Goal: Navigation & Orientation: Find specific page/section

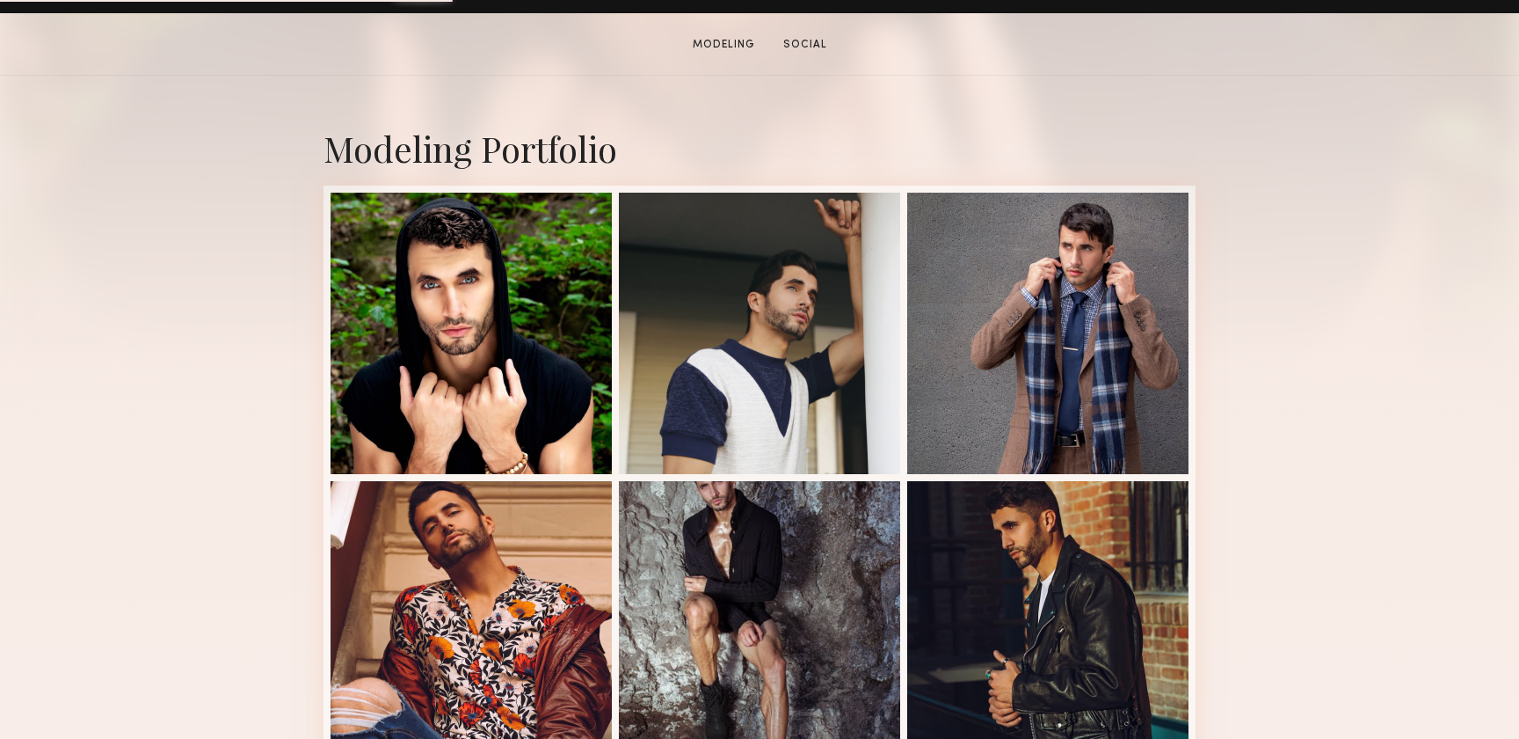
scroll to position [328, 0]
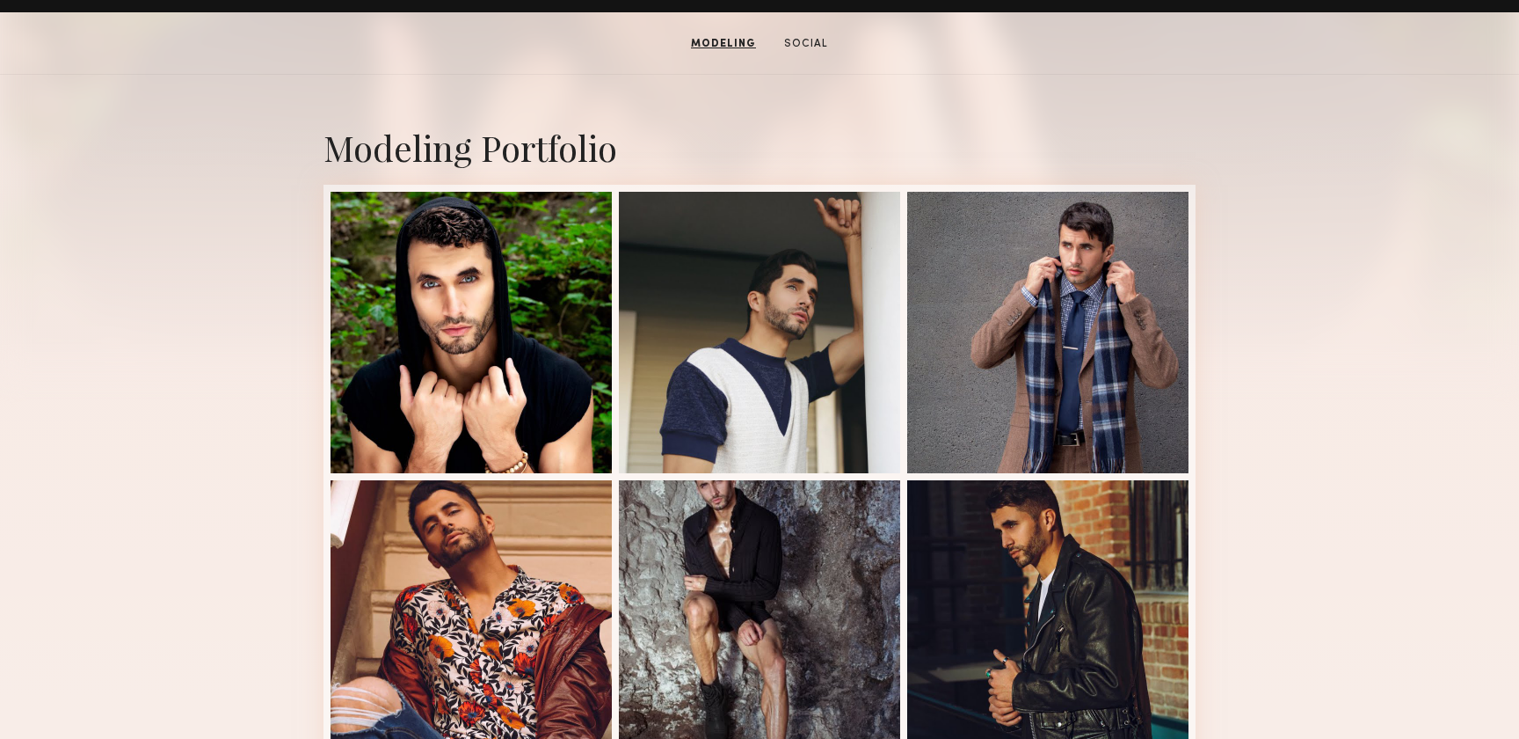
click at [1308, 62] on section "[PERSON_NAME] Modeling Social Message Book Model" at bounding box center [759, 43] width 1519 height 62
click at [740, 45] on link "Modeling" at bounding box center [723, 44] width 79 height 16
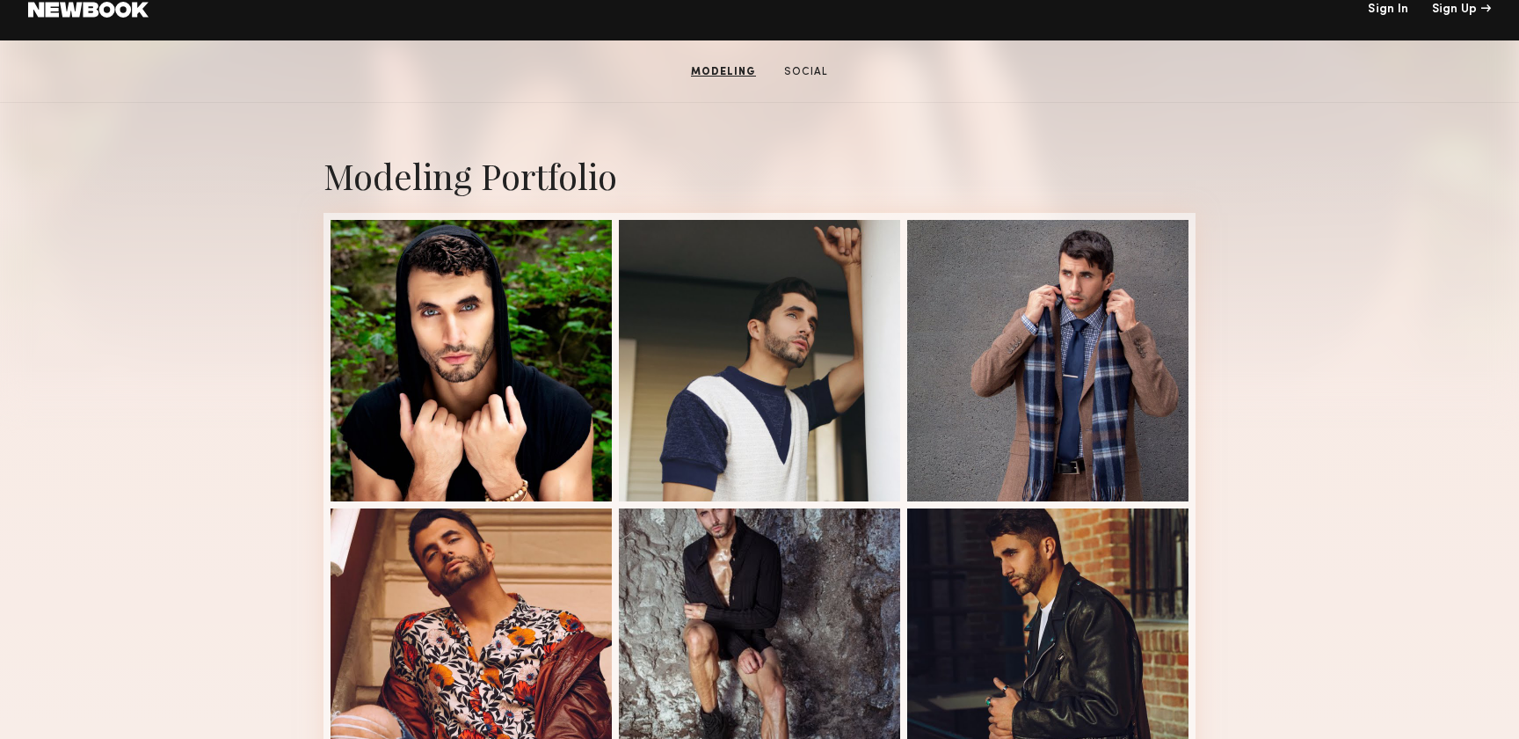
scroll to position [296, 0]
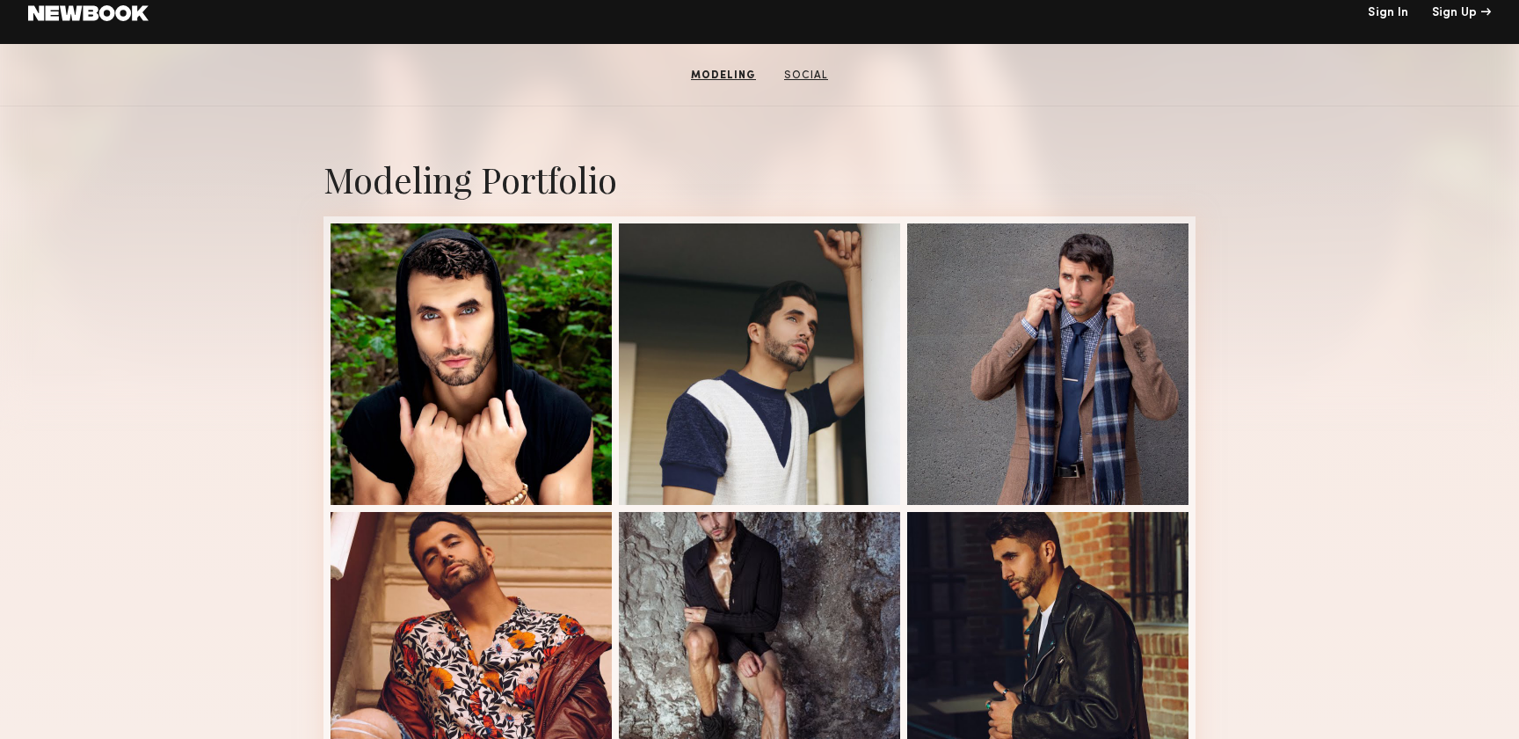
click at [793, 74] on link "Social" at bounding box center [806, 76] width 58 height 16
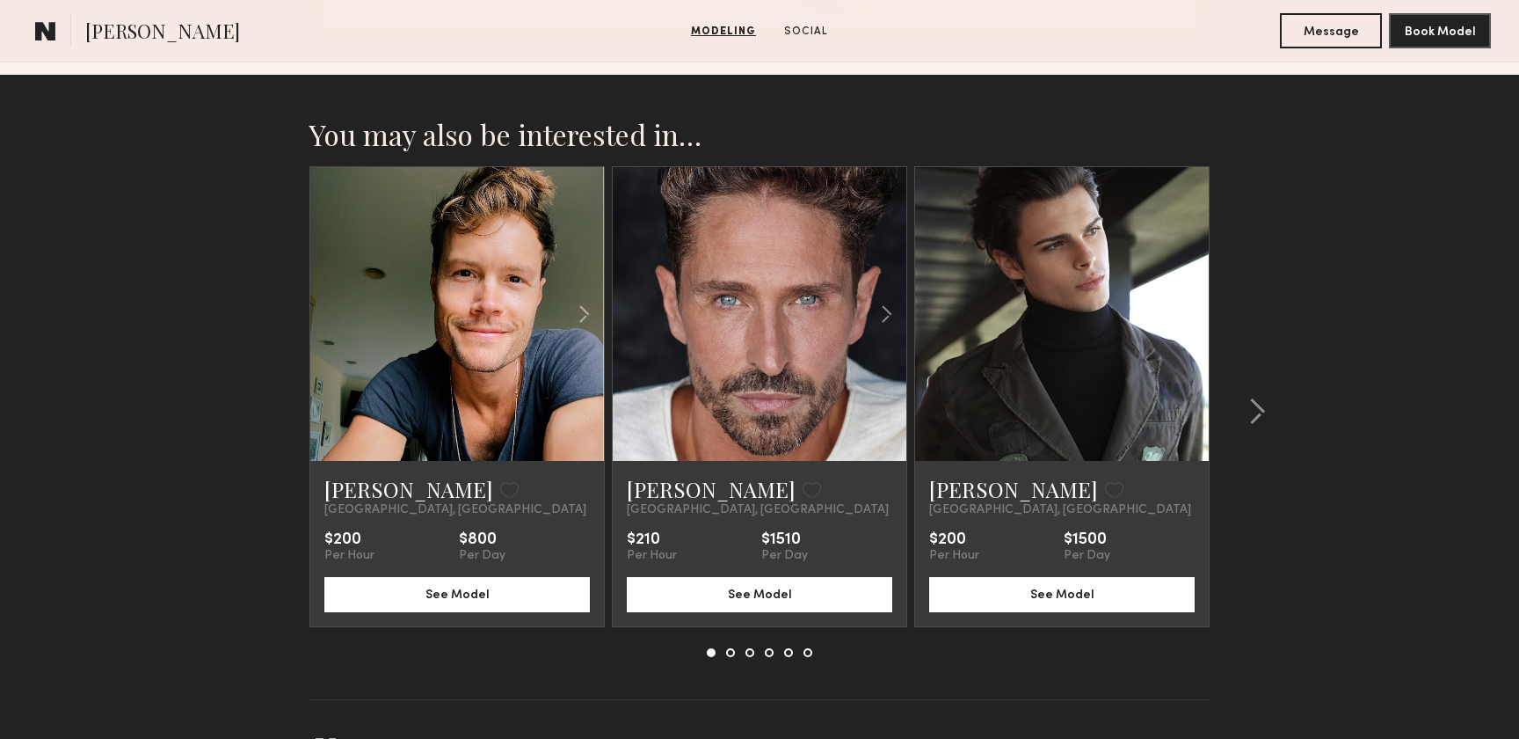
scroll to position [2407, 0]
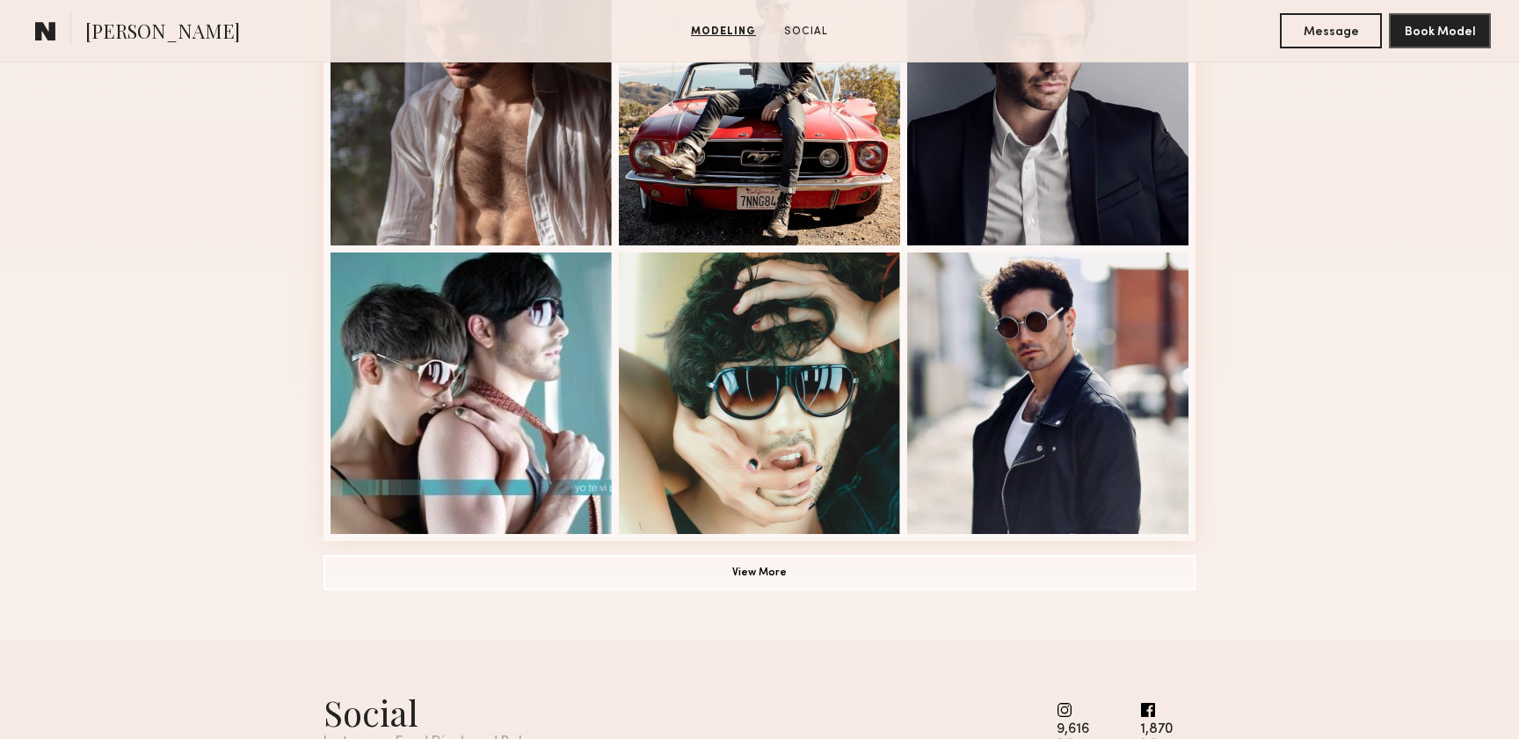
scroll to position [1136, 0]
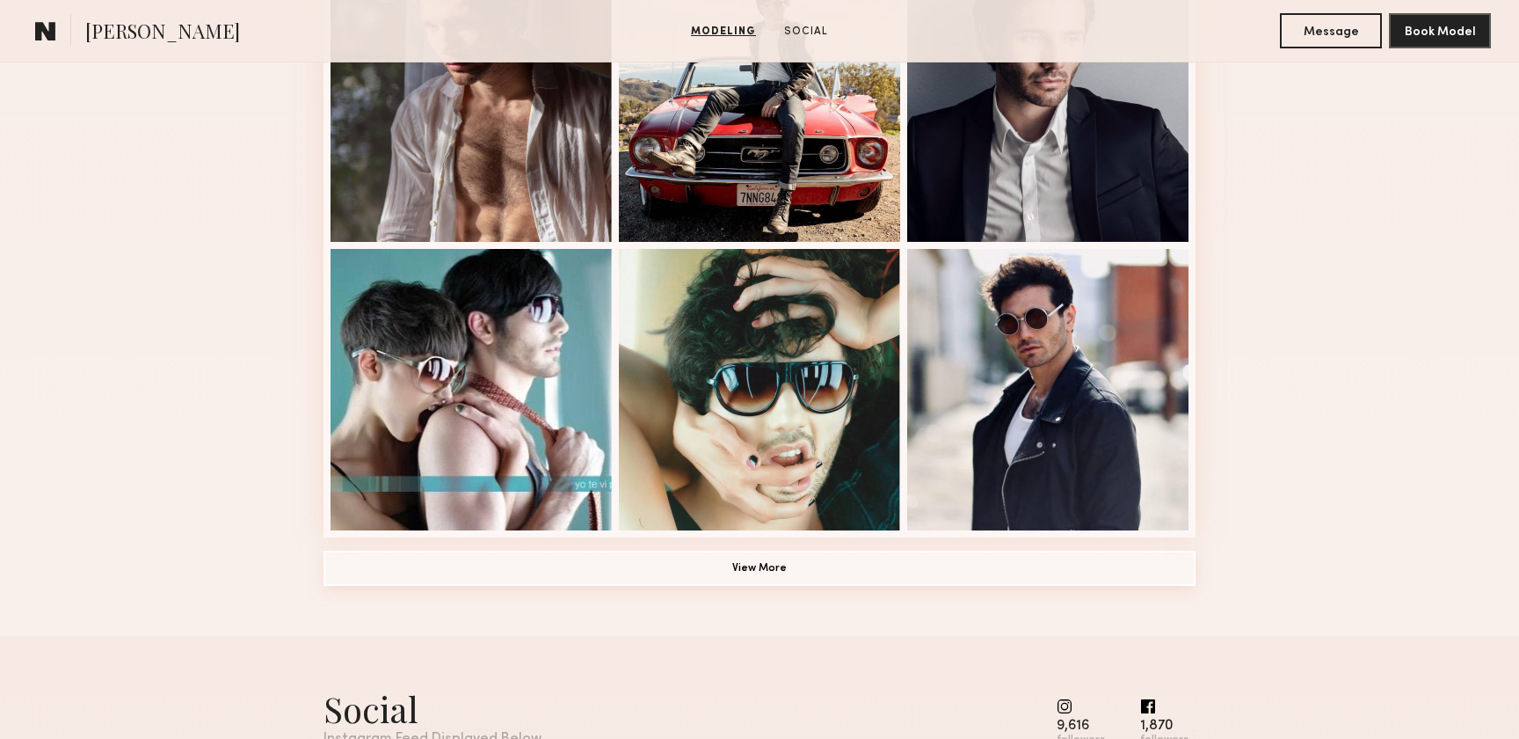
click at [758, 572] on button "View More" at bounding box center [760, 567] width 872 height 35
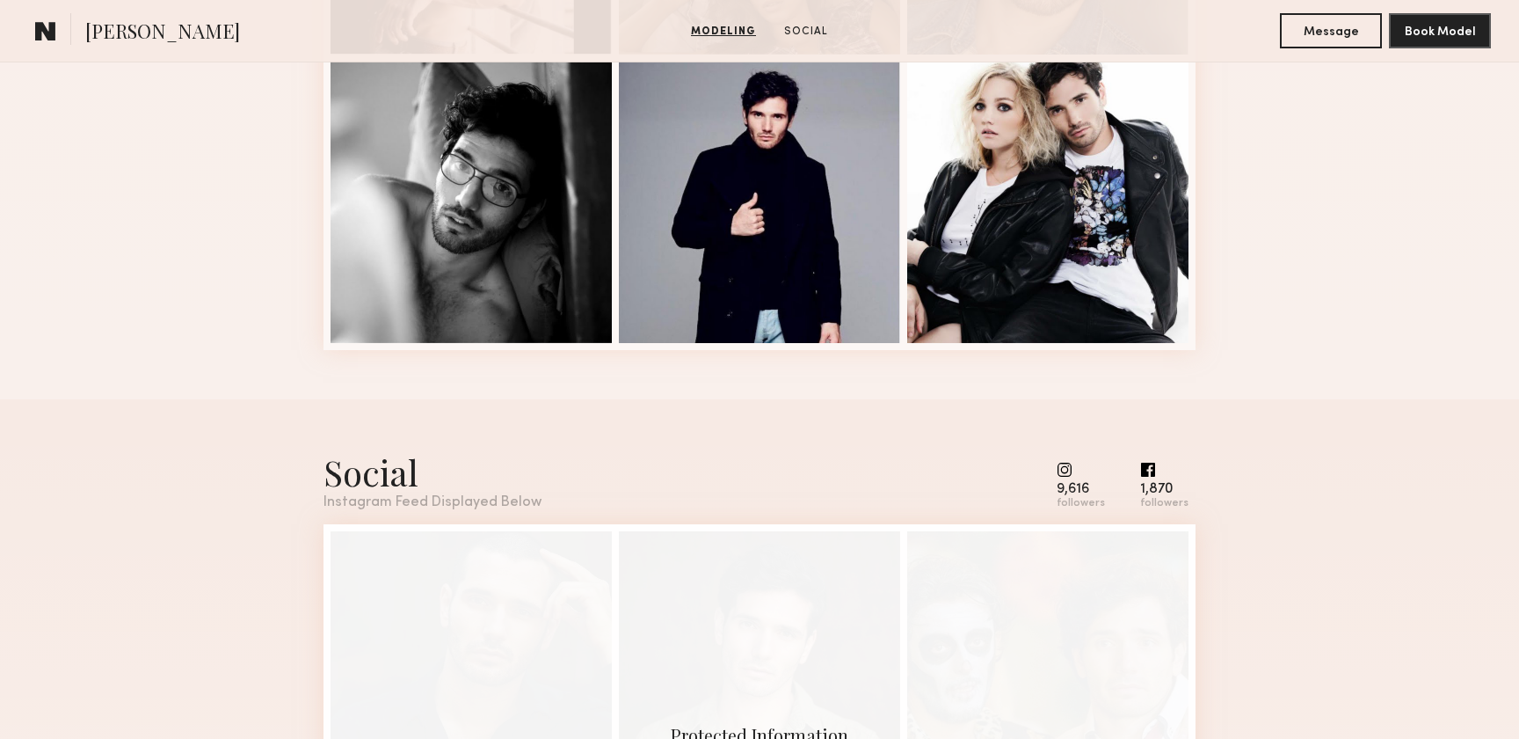
scroll to position [2485, 0]
